Goal: Answer question/provide support

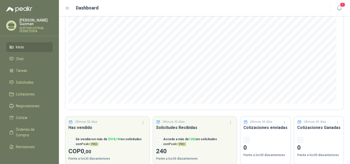
scroll to position [67, 0]
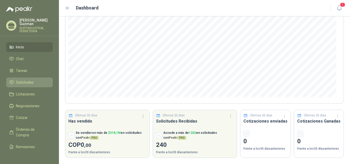
click at [26, 80] on span "Solicitudes" at bounding box center [25, 83] width 18 height 6
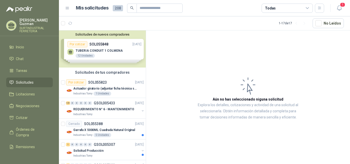
click at [108, 55] on div "Solicitudes de nuevos compradores Por cotizar SOL055848 [DATE] TUBERIA CONDUIT …" at bounding box center [102, 48] width 87 height 37
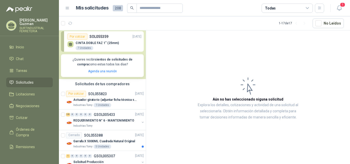
scroll to position [84, 0]
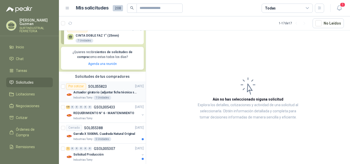
click at [73, 87] on div "Por cotizar" at bounding box center [76, 87] width 20 height 6
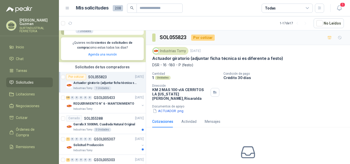
scroll to position [95, 0]
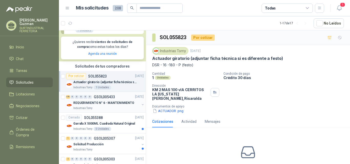
click at [114, 104] on p "REQUERIMIENTO N° 6 - MANTENIMIENTO" at bounding box center [103, 103] width 61 height 5
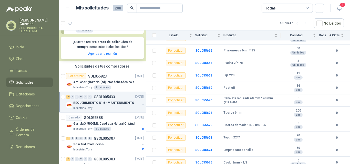
scroll to position [460, 0]
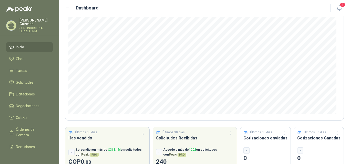
scroll to position [67, 0]
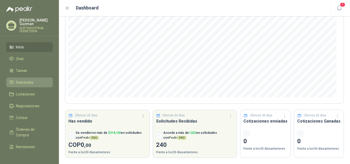
click at [33, 82] on span "Solicitudes" at bounding box center [25, 83] width 18 height 6
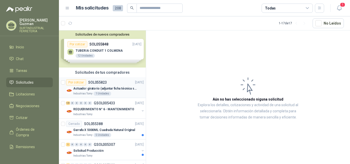
click at [77, 84] on div "Por cotizar" at bounding box center [76, 82] width 20 height 6
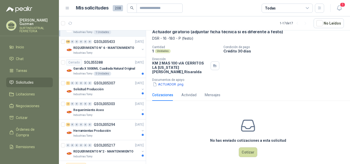
scroll to position [70, 0]
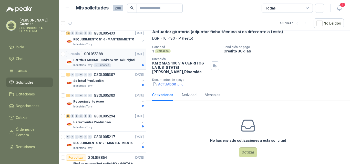
click at [120, 61] on p "Garrafa X 5000ML Cuadrada Natural Original" at bounding box center [104, 60] width 62 height 5
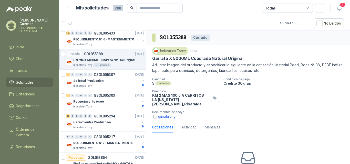
scroll to position [18, 0]
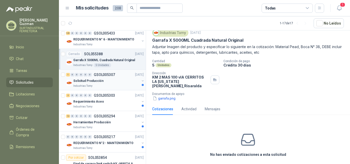
click at [112, 79] on div "Solicitud Producción" at bounding box center [106, 81] width 66 height 6
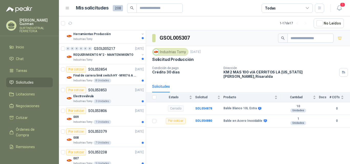
scroll to position [159, 0]
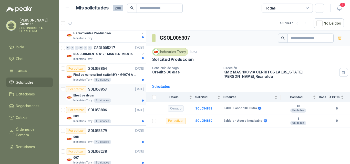
click at [121, 95] on div "Electroválvula" at bounding box center [108, 95] width 70 height 6
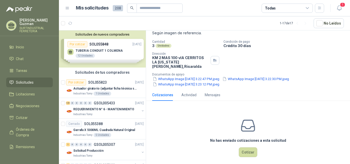
click at [106, 55] on div "Solicitudes de nuevos compradores Por cotizar SOL055848 [DATE] TUBERIA CONDUIT …" at bounding box center [102, 48] width 87 height 37
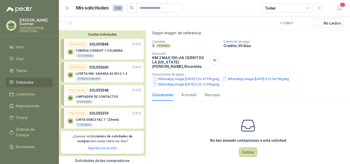
click at [120, 70] on div "Por cotizar SOL055600 [DATE]" at bounding box center [104, 67] width 74 height 6
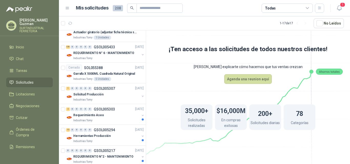
scroll to position [142, 0]
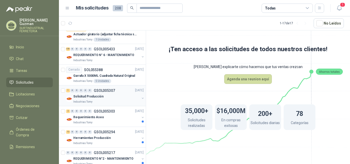
click at [118, 99] on div "Solicitud Producción" at bounding box center [106, 97] width 66 height 6
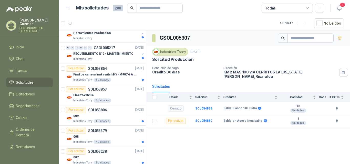
scroll to position [255, 0]
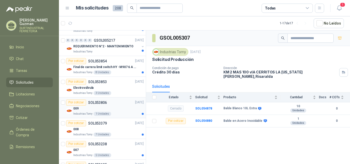
click at [121, 109] on div "009" at bounding box center [108, 109] width 70 height 6
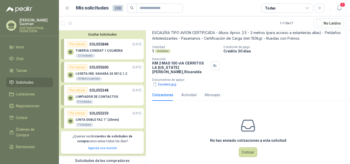
click at [128, 55] on div "TUBERIA CONDUIT 1 COLMENA 12 Unidades" at bounding box center [104, 52] width 74 height 11
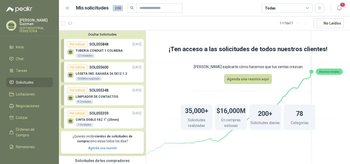
click at [118, 66] on div "Por cotizar SOL055600 [DATE]" at bounding box center [104, 67] width 74 height 6
click at [79, 67] on div "Por cotizar" at bounding box center [77, 67] width 20 height 6
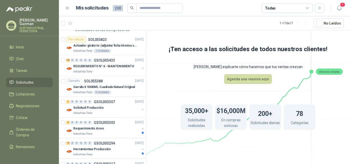
scroll to position [123, 0]
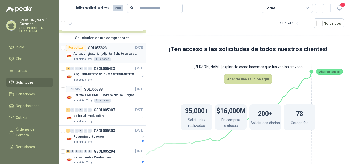
click at [119, 56] on p "Actuador giratorio (adjuntar ficha técnica si es diferente a festo)" at bounding box center [105, 53] width 64 height 5
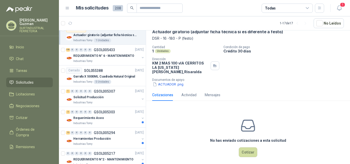
scroll to position [153, 0]
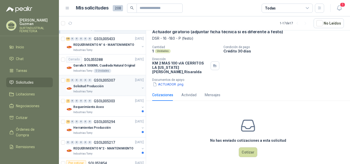
click at [102, 86] on div "Solicitud Producción" at bounding box center [106, 87] width 66 height 6
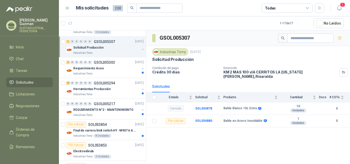
scroll to position [200, 0]
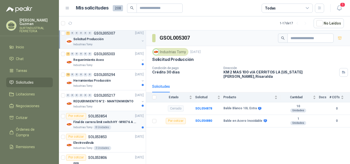
click at [118, 117] on div "Por cotizar SOL053854 [DATE]" at bounding box center [105, 116] width 78 height 6
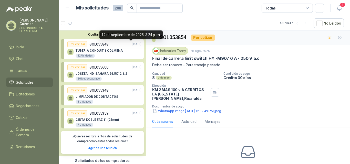
click at [132, 47] on p "[DATE]" at bounding box center [136, 44] width 9 height 5
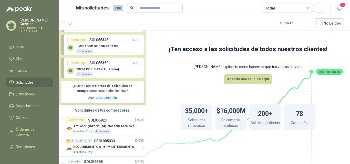
scroll to position [52, 0]
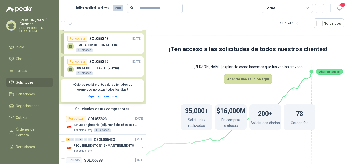
click at [123, 70] on div "CINTA DOBLE FAZ 1" (25mm) 7 Unidades" at bounding box center [104, 70] width 74 height 11
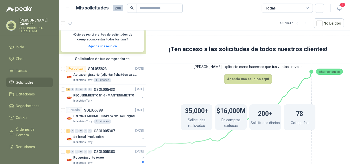
scroll to position [99, 0]
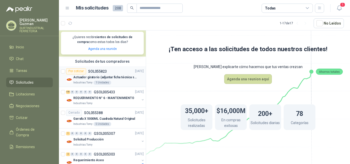
click at [122, 68] on div "Por cotizar SOL055823 [DATE]" at bounding box center [105, 71] width 78 height 6
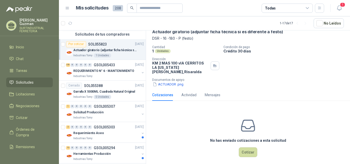
scroll to position [131, 0]
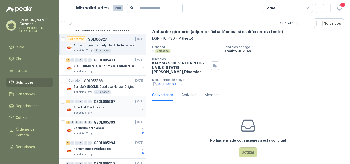
click at [113, 105] on div "Solicitud Producción" at bounding box center [106, 108] width 66 height 6
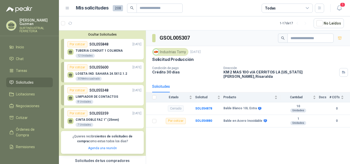
click at [128, 72] on div "LOSETA IND. SAHARA 24.5X12.1.2 30 Metro cuadrado" at bounding box center [104, 75] width 74 height 11
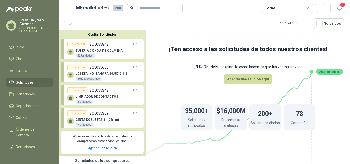
click at [128, 73] on div "LOSETA IND. SAHARA 24.5X12.1.2 30 Metro cuadrado" at bounding box center [104, 75] width 74 height 11
click at [117, 91] on div "Por cotizar SOL055348 [DATE]" at bounding box center [104, 90] width 74 height 6
click at [121, 91] on div "Por cotizar SOL055348 [DATE]" at bounding box center [104, 90] width 74 height 6
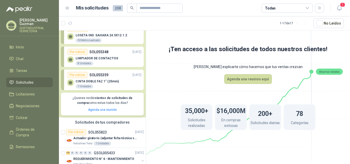
scroll to position [46, 0]
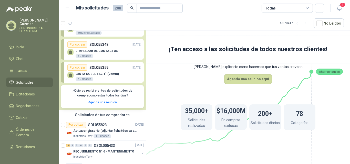
click at [133, 72] on div "CINTA DOBLE FAZ 1" (25mm) 7 Unidades" at bounding box center [104, 76] width 74 height 11
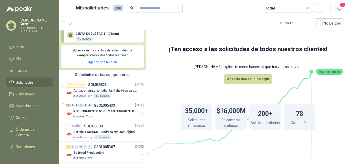
scroll to position [91, 0]
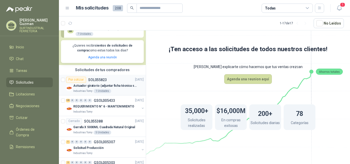
click at [120, 81] on div "Por cotizar SOL055823 [DATE]" at bounding box center [105, 80] width 78 height 6
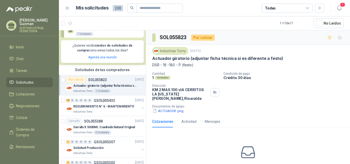
scroll to position [27, 0]
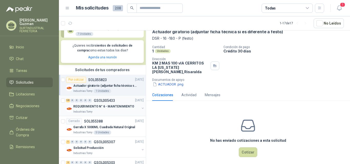
click at [121, 102] on div "181 0 0 0 0 0 GSOL005433 [DATE]" at bounding box center [105, 101] width 79 height 6
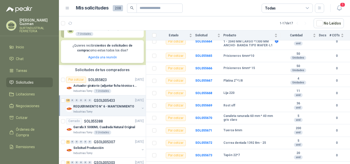
scroll to position [447, 0]
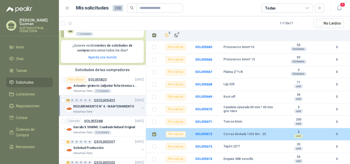
click at [174, 131] on div "Por cotizar" at bounding box center [176, 134] width 20 height 6
click at [310, 130] on b "5" at bounding box center [298, 132] width 35 height 4
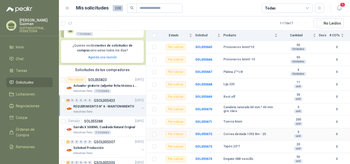
click at [174, 131] on div "Por cotizar" at bounding box center [176, 134] width 20 height 6
click at [180, 131] on div "Por cotizar" at bounding box center [176, 134] width 20 height 6
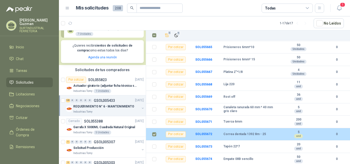
click at [310, 131] on div "5 und" at bounding box center [298, 134] width 35 height 8
click at [266, 132] on div "Correa dentada 1392 8m - 25" at bounding box center [250, 134] width 54 height 4
click at [169, 131] on div "Por cotizar" at bounding box center [176, 134] width 20 height 6
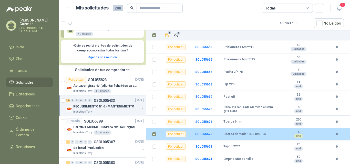
click at [214, 132] on td "SOL055672" at bounding box center [209, 134] width 28 height 13
click at [152, 131] on td at bounding box center [152, 134] width 13 height 13
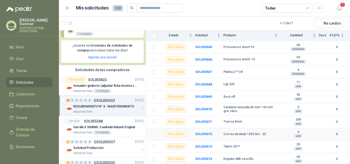
click at [270, 132] on div "Correa dentada 1392 8m - 25" at bounding box center [250, 134] width 54 height 4
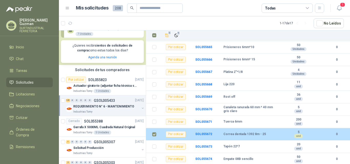
click at [319, 132] on td at bounding box center [324, 134] width 10 height 13
click at [315, 132] on td "5 und" at bounding box center [300, 134] width 38 height 13
click at [181, 131] on div "Por cotizar" at bounding box center [176, 134] width 20 height 6
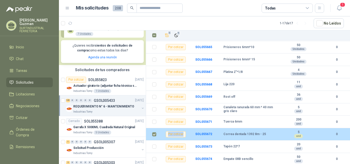
click at [181, 131] on div "Por cotizar" at bounding box center [176, 134] width 20 height 6
click at [190, 134] on td "Por cotizar" at bounding box center [177, 134] width 36 height 13
click at [193, 134] on td "Por cotizar" at bounding box center [177, 134] width 36 height 13
click at [194, 133] on td "Por cotizar" at bounding box center [177, 134] width 36 height 13
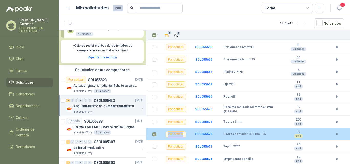
click at [194, 133] on td "Por cotizar" at bounding box center [177, 134] width 36 height 13
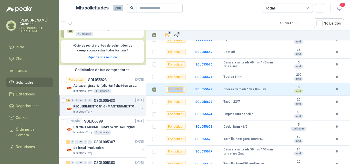
scroll to position [509, 0]
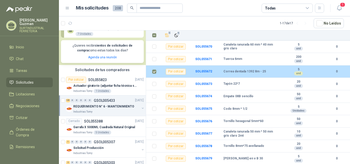
click at [216, 69] on td "SOL055672" at bounding box center [209, 72] width 28 height 13
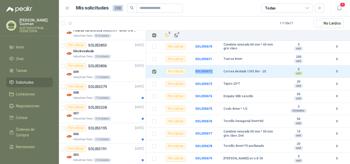
scroll to position [294, 0]
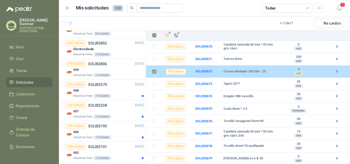
click at [151, 68] on td at bounding box center [152, 72] width 13 height 13
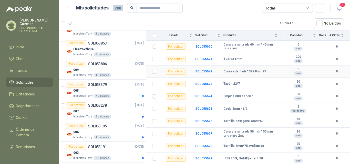
click at [214, 71] on td "SOL055672" at bounding box center [209, 72] width 28 height 13
click at [215, 71] on td "SOL055672" at bounding box center [209, 72] width 28 height 13
click at [215, 72] on td "SOL055672" at bounding box center [209, 72] width 28 height 13
click at [276, 67] on td "Correa dentada 1392 8m - 25" at bounding box center [251, 72] width 57 height 13
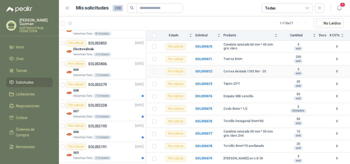
click at [275, 67] on td "Correa dentada 1392 8m - 25" at bounding box center [251, 72] width 57 height 13
click at [177, 69] on div "Por cotizar" at bounding box center [176, 72] width 20 height 6
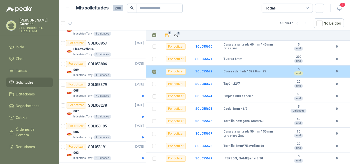
click at [175, 69] on div "Por cotizar" at bounding box center [176, 72] width 20 height 6
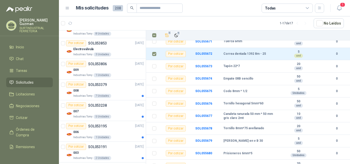
scroll to position [496, 0]
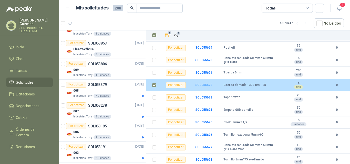
click at [204, 83] on b "SOL055672" at bounding box center [203, 85] width 17 height 4
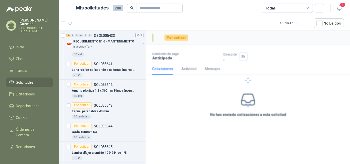
scroll to position [4050, 0]
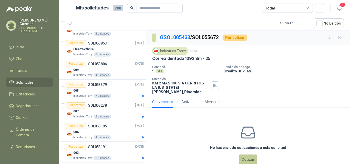
click at [248, 155] on button "Cotizar" at bounding box center [248, 160] width 18 height 10
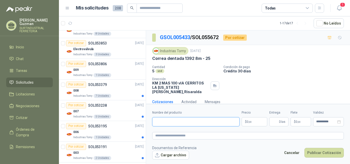
click at [193, 122] on input "Nombre del producto" at bounding box center [195, 121] width 87 height 9
type input "*"
type input "**********"
click at [254, 122] on p "$ 0 ,00" at bounding box center [255, 121] width 26 height 9
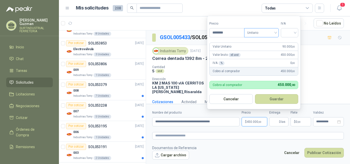
click at [271, 33] on span "Unitario" at bounding box center [261, 33] width 28 height 8
type input "********"
click at [264, 44] on div "Unitario" at bounding box center [262, 43] width 26 height 6
click at [298, 31] on div at bounding box center [289, 32] width 17 height 9
click at [286, 43] on div "19%" at bounding box center [290, 43] width 9 height 6
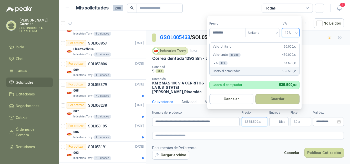
click at [285, 98] on button "Guardar" at bounding box center [277, 99] width 44 height 10
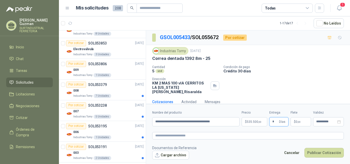
type input "*"
click at [299, 123] on span ",00" at bounding box center [298, 122] width 3 height 3
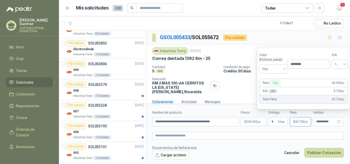
type input "********"
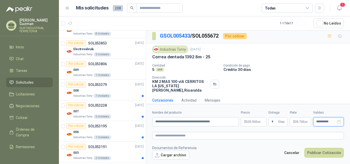
scroll to position [4, 0]
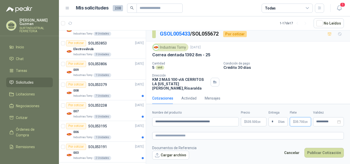
click at [305, 121] on span ",00" at bounding box center [306, 122] width 3 height 3
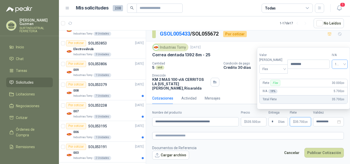
click at [337, 68] on span "19%" at bounding box center [340, 64] width 10 height 8
click at [331, 89] on div "0%" at bounding box center [333, 88] width 8 height 6
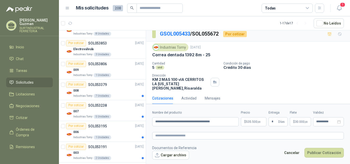
click at [244, 92] on div "Cotizaciones Actividad Mensajes" at bounding box center [248, 98] width 192 height 12
click at [223, 121] on input "**********" at bounding box center [195, 121] width 87 height 9
type input "**********"
click at [323, 153] on button "Publicar Cotización" at bounding box center [323, 153] width 39 height 10
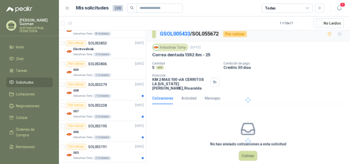
scroll to position [0, 0]
